Goal: Go to known website: Access a specific website the user already knows

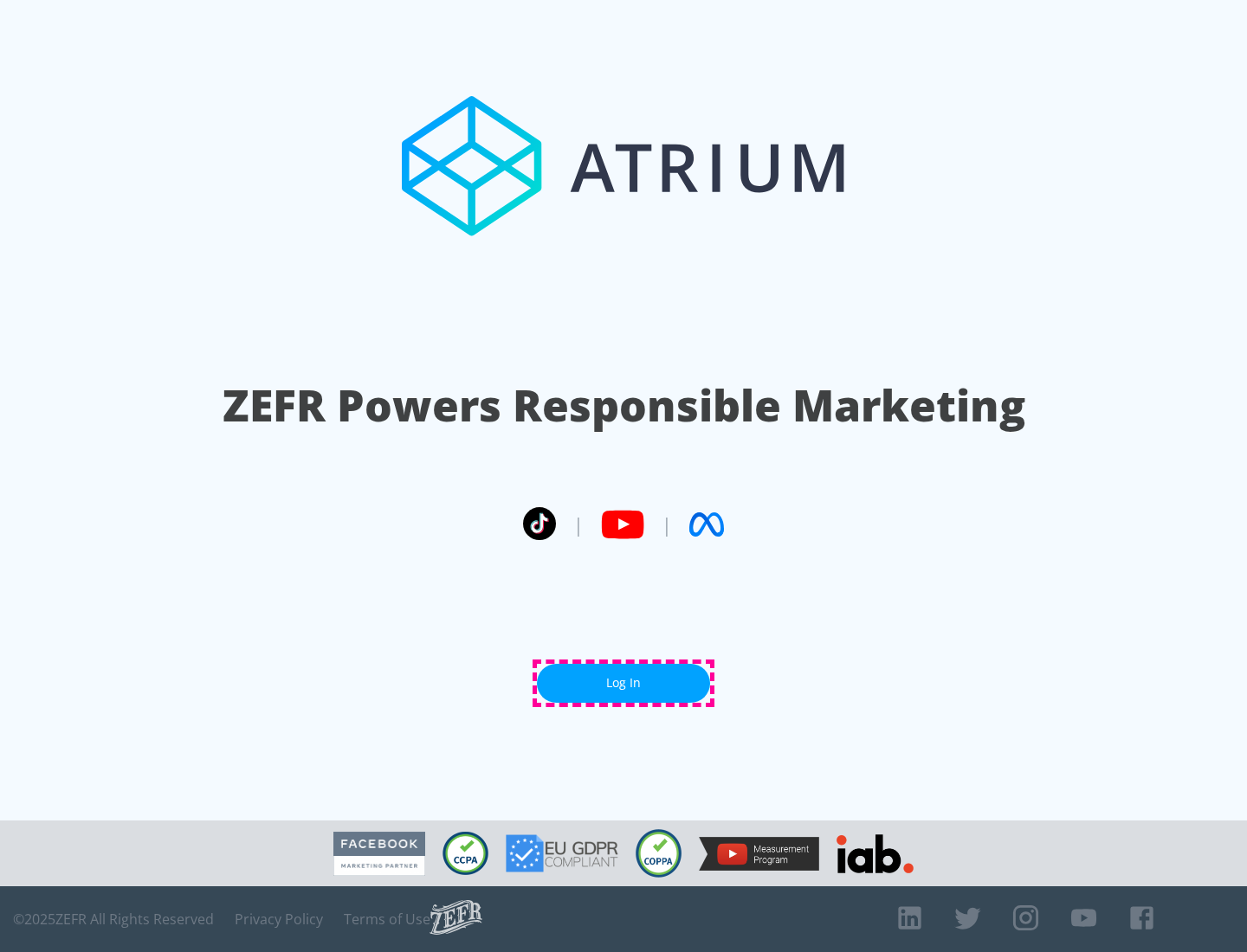
click at [624, 684] on link "Log In" at bounding box center [624, 683] width 174 height 38
